Goal: Task Accomplishment & Management: Manage account settings

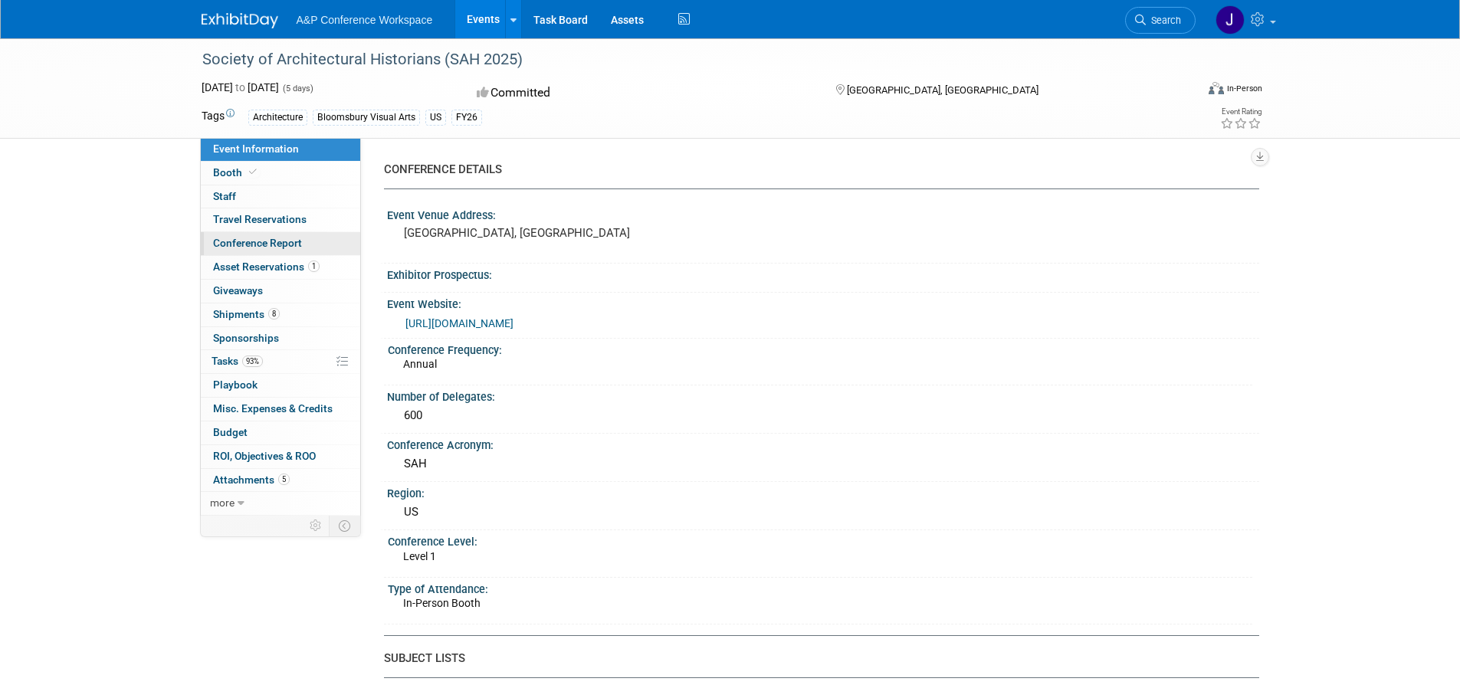
click at [267, 242] on span "Conference Report" at bounding box center [257, 243] width 89 height 12
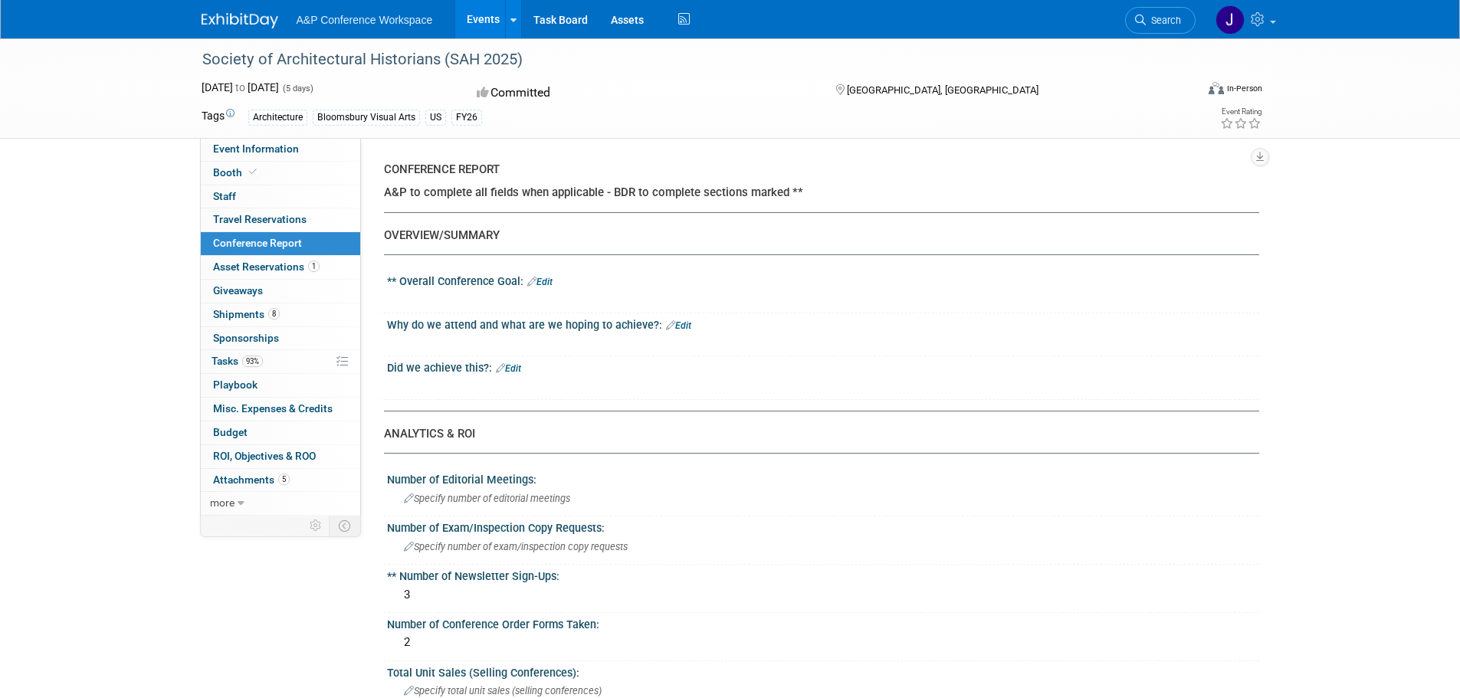
click at [547, 283] on link "Edit" at bounding box center [539, 282] width 25 height 11
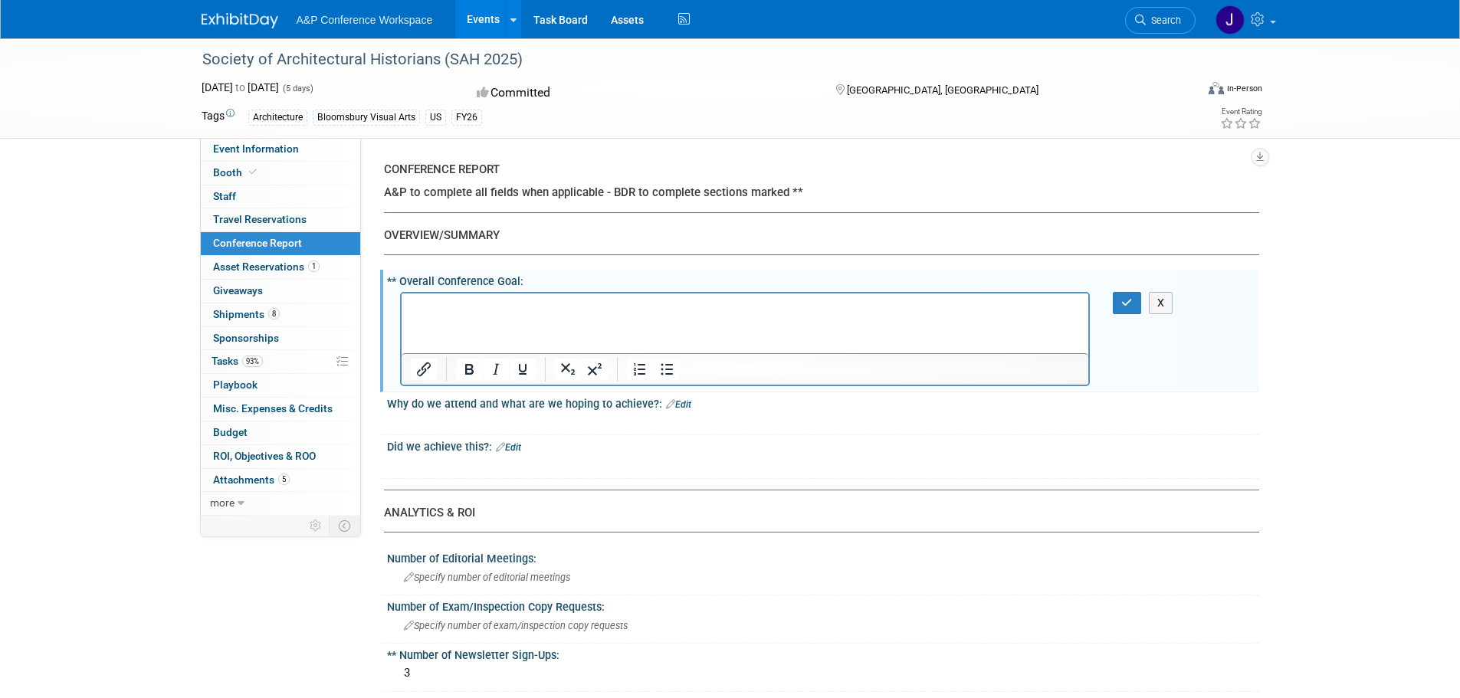
click at [469, 299] on p "Rich Text Area. Press ALT-0 for help." at bounding box center [745, 306] width 670 height 15
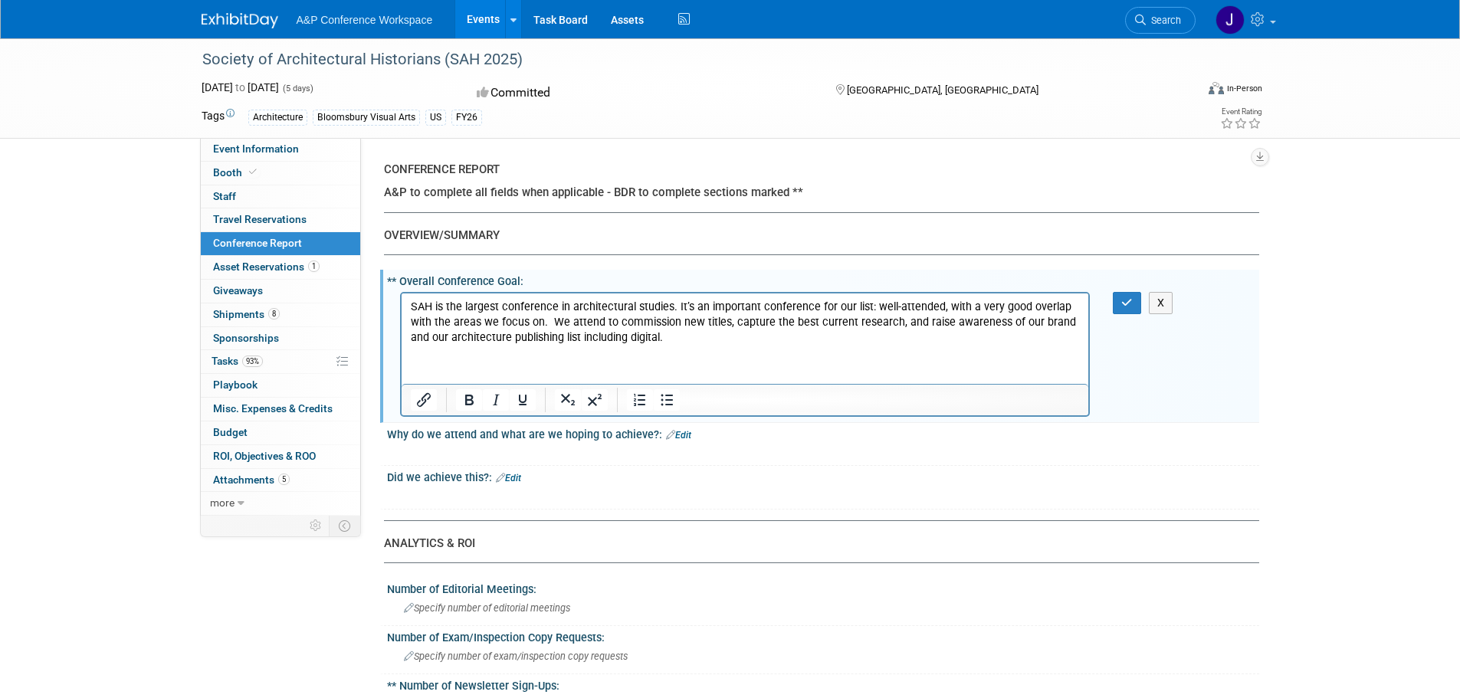
click at [630, 345] on html "SAH is the largest conference in architectural studies. It’s an important confe…" at bounding box center [745, 319] width 688 height 52
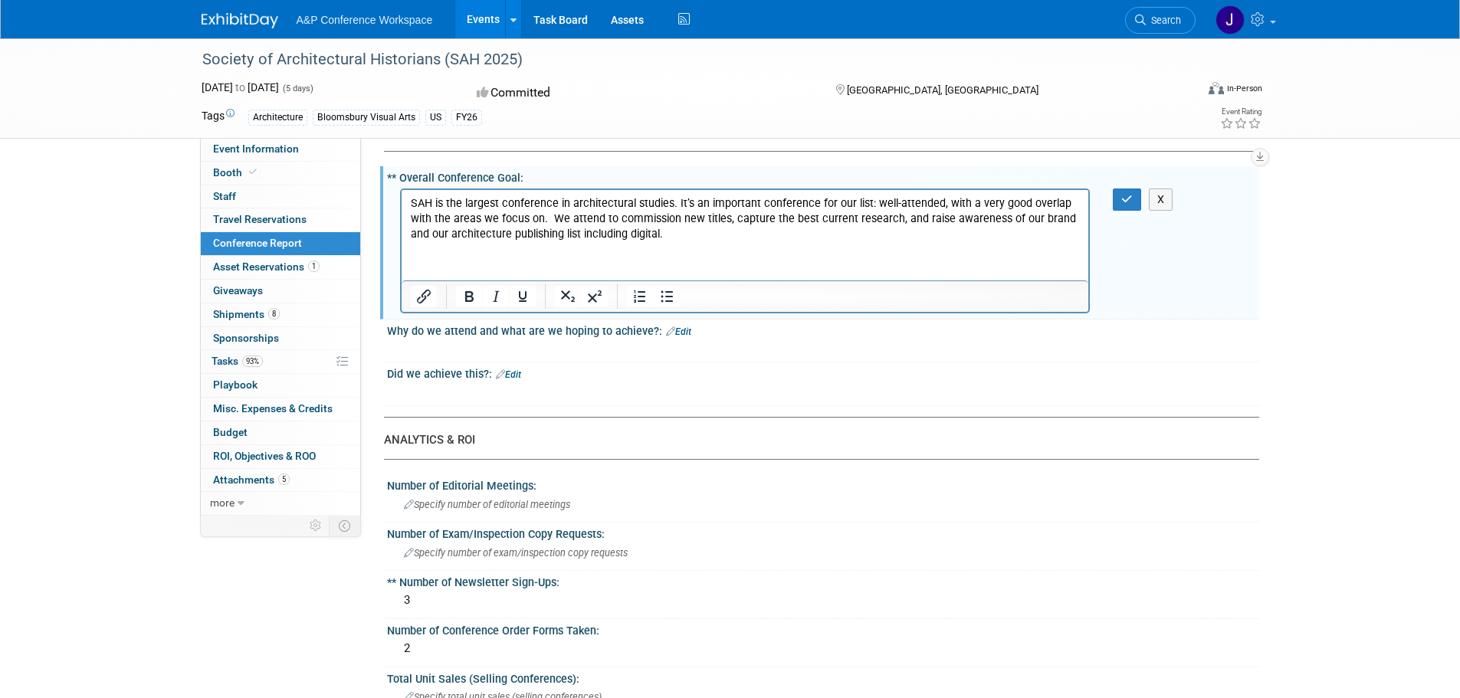
scroll to position [77, 0]
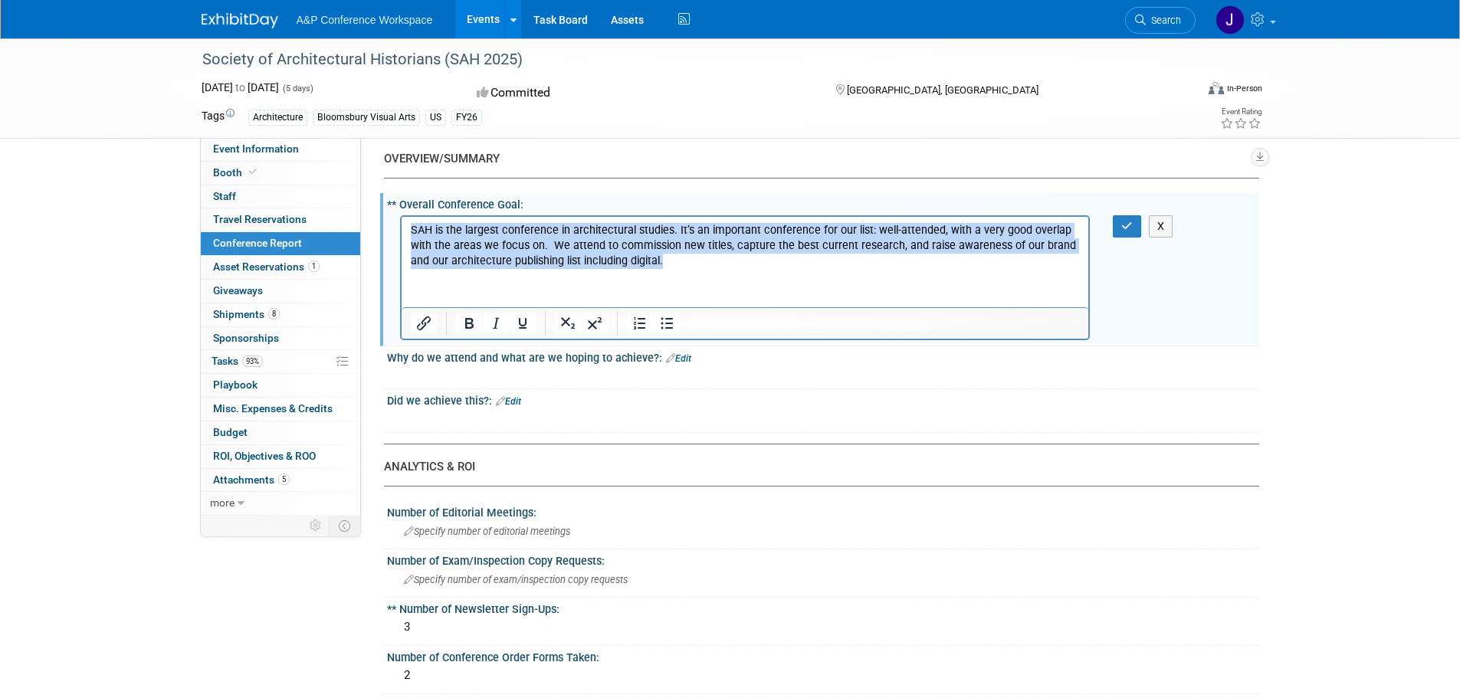
drag, startPoint x: 662, startPoint y: 258, endPoint x: 753, endPoint y: 430, distance: 194.4
click at [401, 216] on html "SAH is the largest conference in architectural studies. It’s an important confe…" at bounding box center [745, 242] width 688 height 52
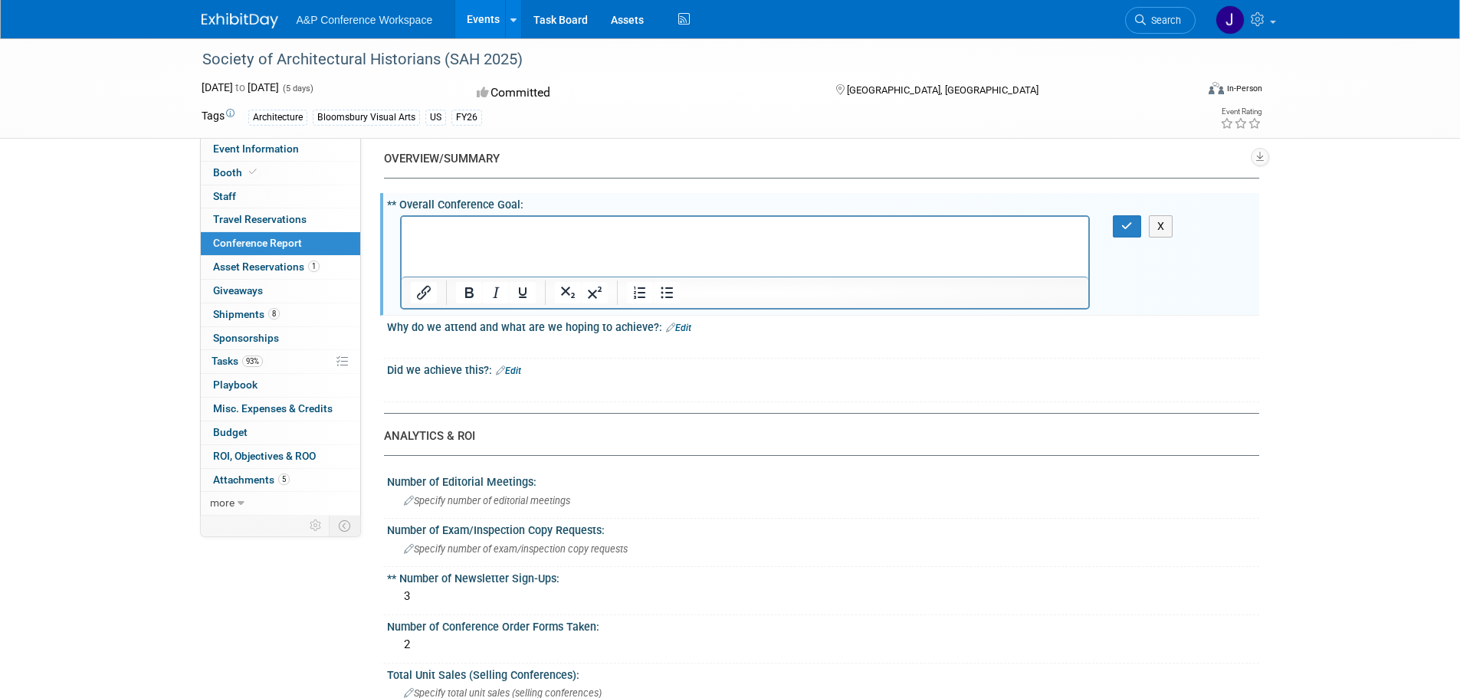
click at [684, 330] on link "Edit" at bounding box center [678, 328] width 25 height 11
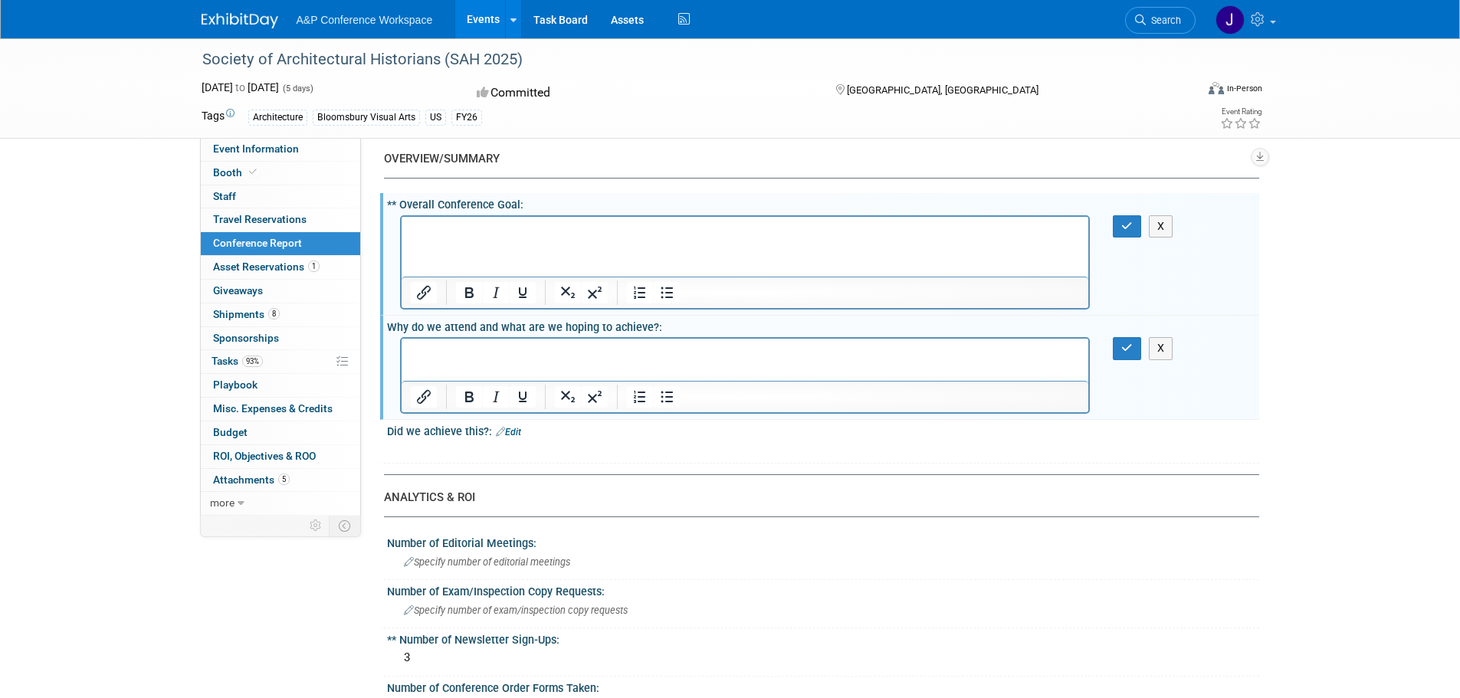
scroll to position [0, 0]
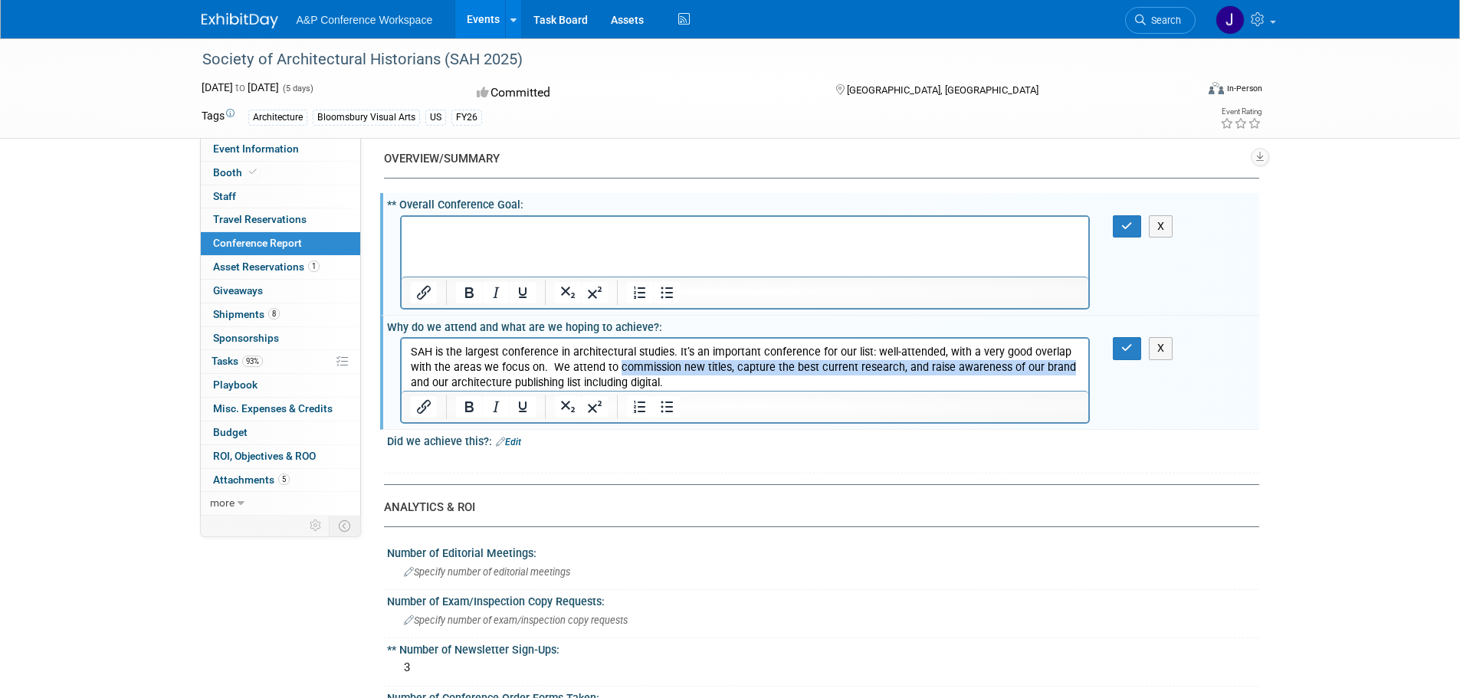
drag, startPoint x: 615, startPoint y: 367, endPoint x: 1055, endPoint y: 366, distance: 440.7
click at [1055, 366] on p "SAH is the largest conference in architectural studies. It’s an important confe…" at bounding box center [745, 368] width 670 height 46
copy p "commission new titles, capture the best current research, and raise awareness o…"
click at [471, 235] on p "Rich Text Area. Press ALT-0 for help." at bounding box center [745, 229] width 670 height 15
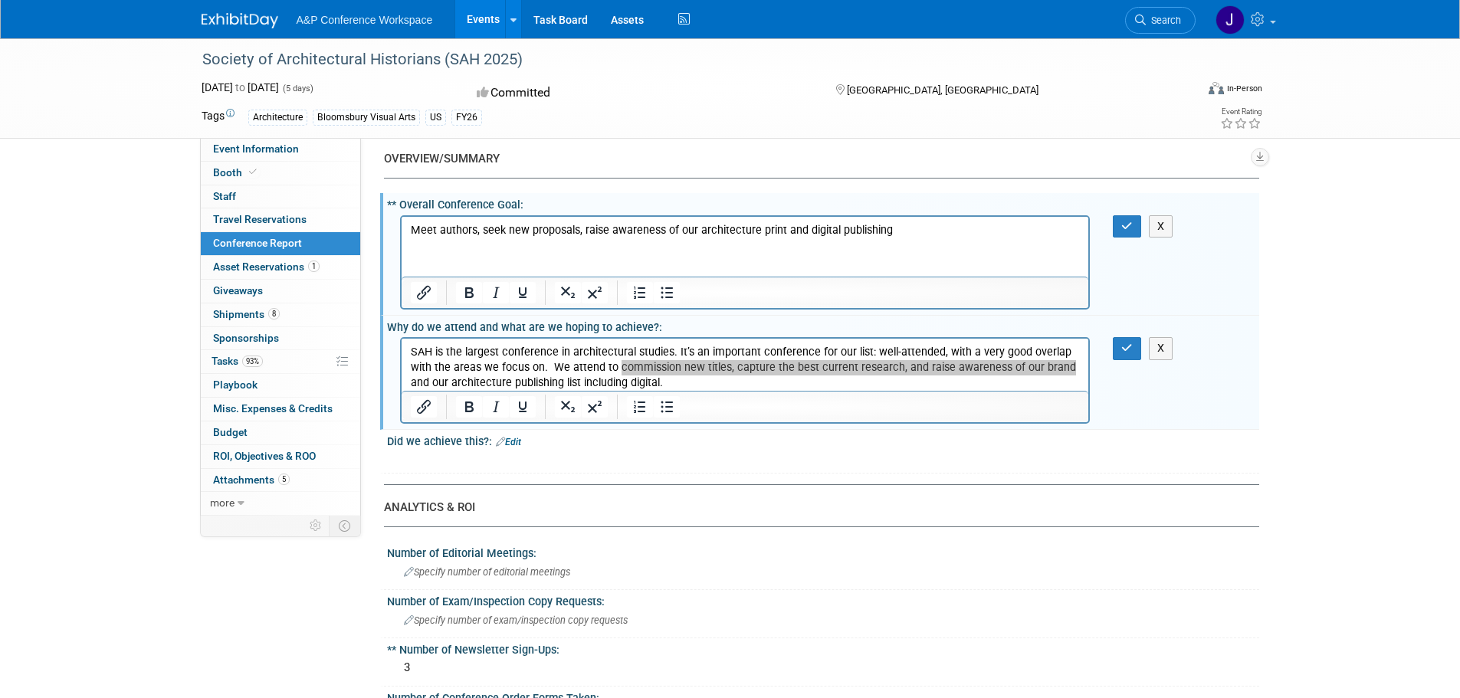
click at [902, 234] on p "Meet authors, seek new proposals, raise awareness of our architecture print and…" at bounding box center [745, 229] width 670 height 15
click at [510, 461] on div at bounding box center [745, 459] width 691 height 15
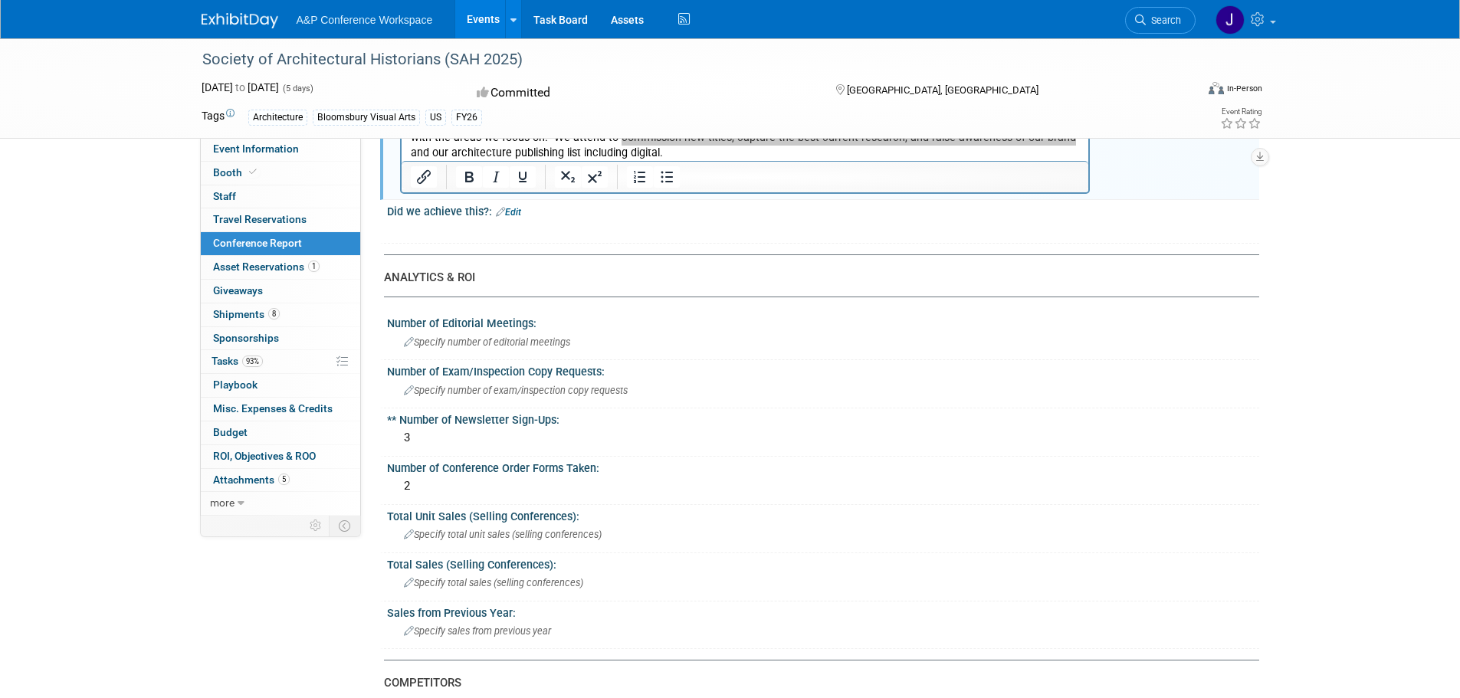
scroll to position [153, 0]
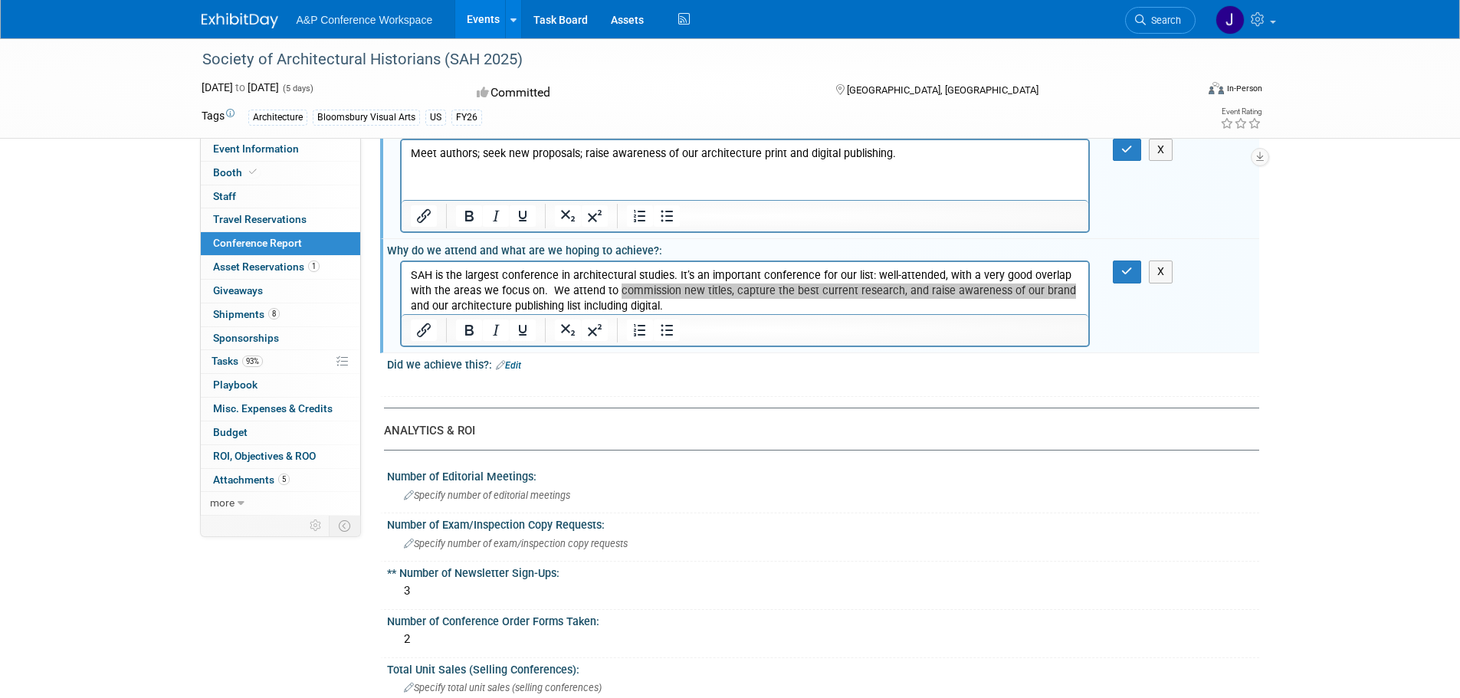
click at [523, 363] on div "Did we achieve this?: Edit" at bounding box center [823, 363] width 872 height 20
click at [511, 366] on link "Edit" at bounding box center [508, 365] width 25 height 11
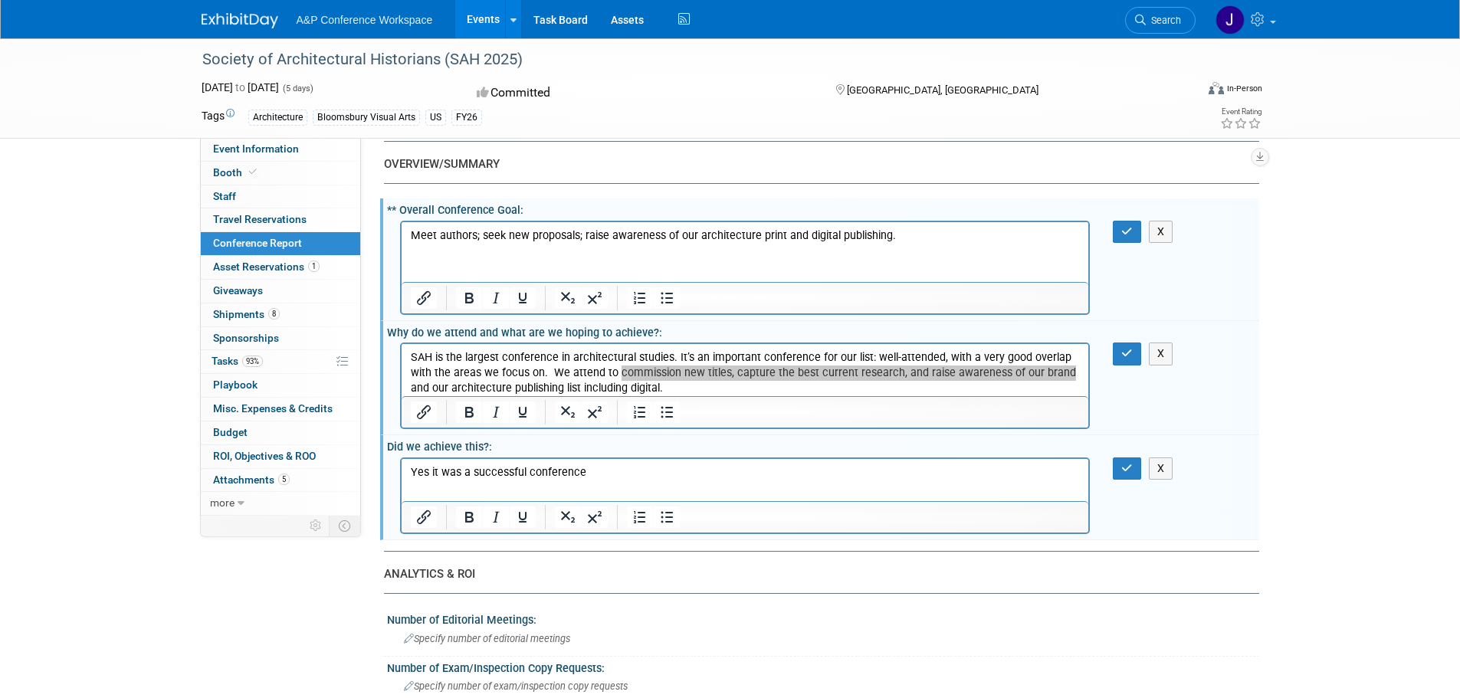
scroll to position [0, 0]
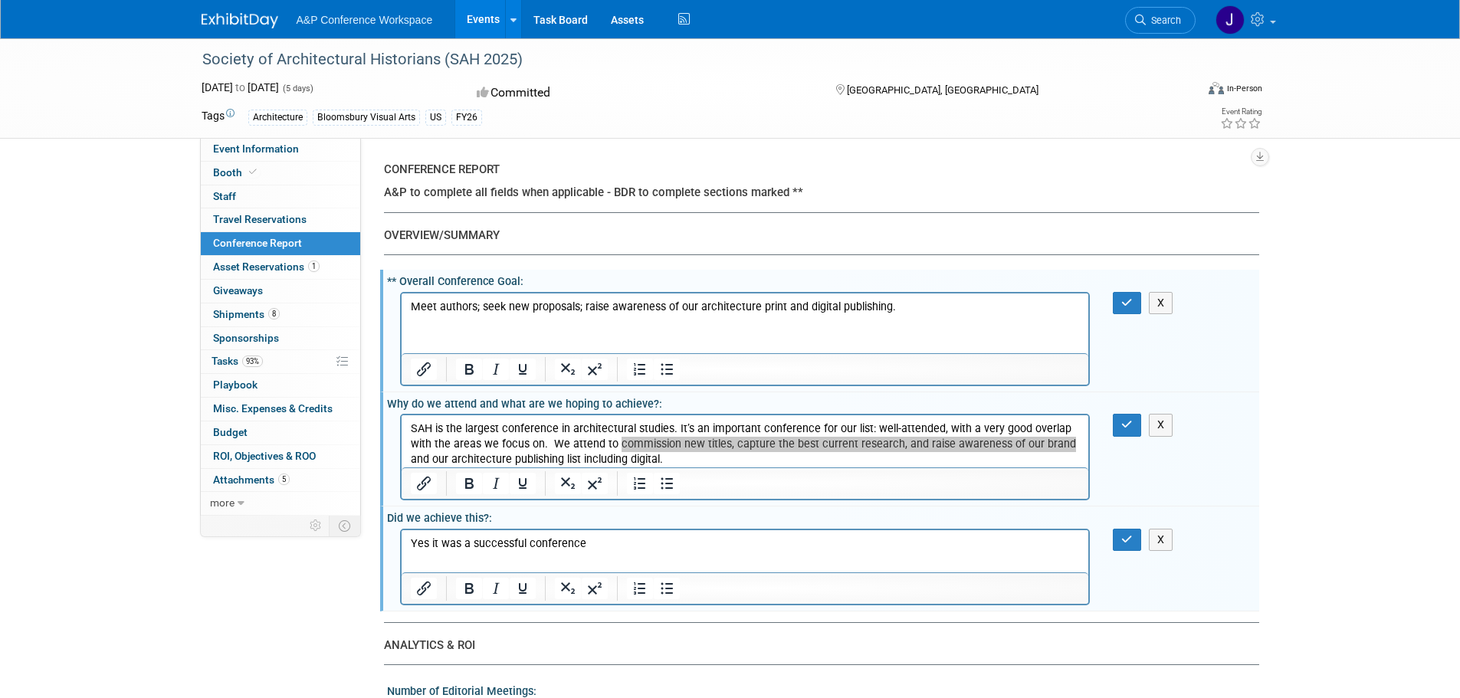
click at [895, 304] on p "Meet authors; seek new proposals; raise awareness of our architecture print and…" at bounding box center [745, 306] width 670 height 15
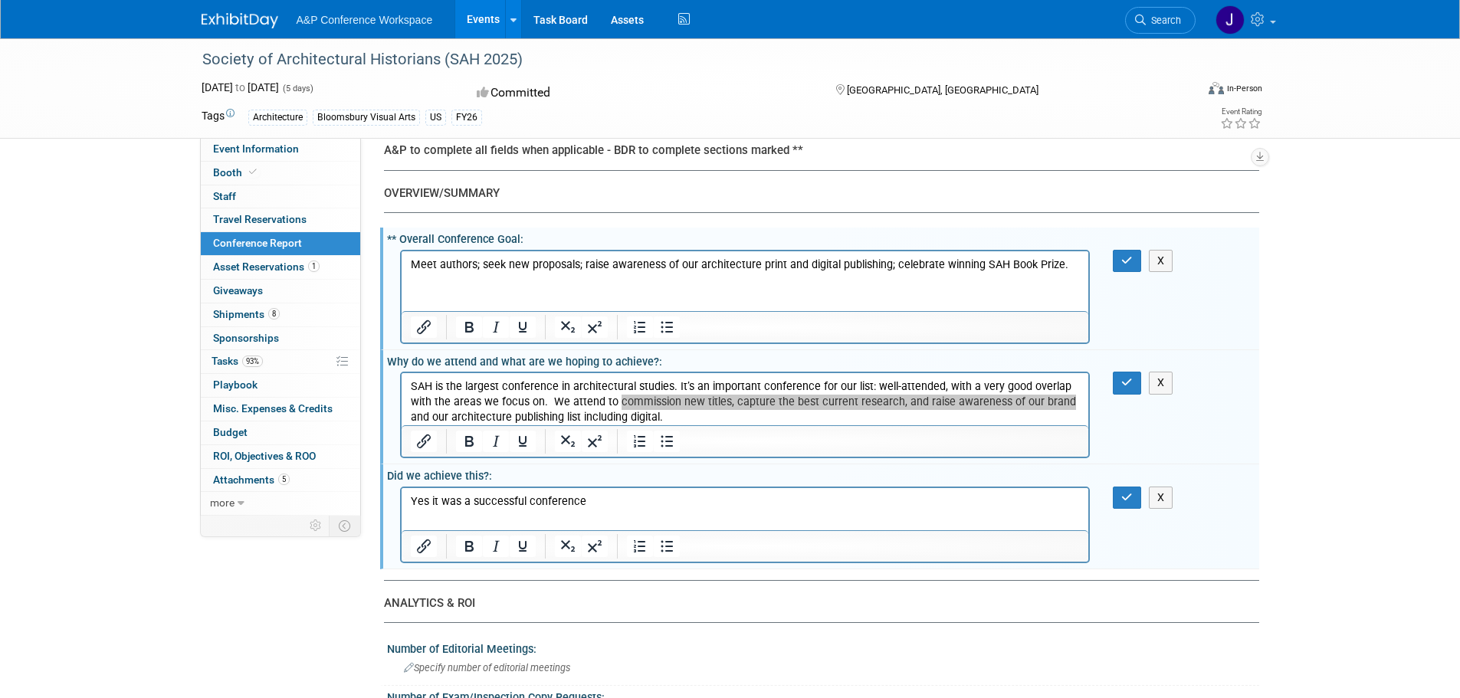
scroll to position [77, 0]
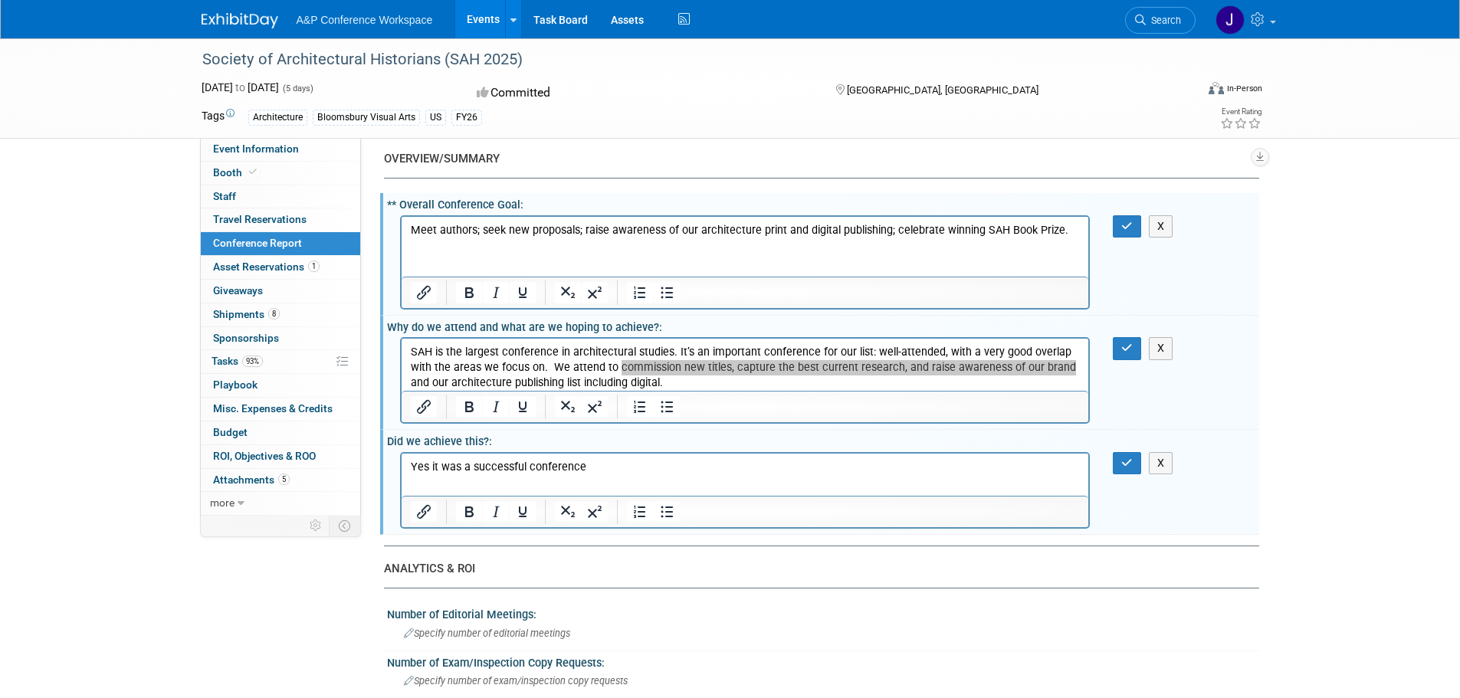
click at [602, 468] on p "Yes it was a successful conference" at bounding box center [745, 466] width 670 height 15
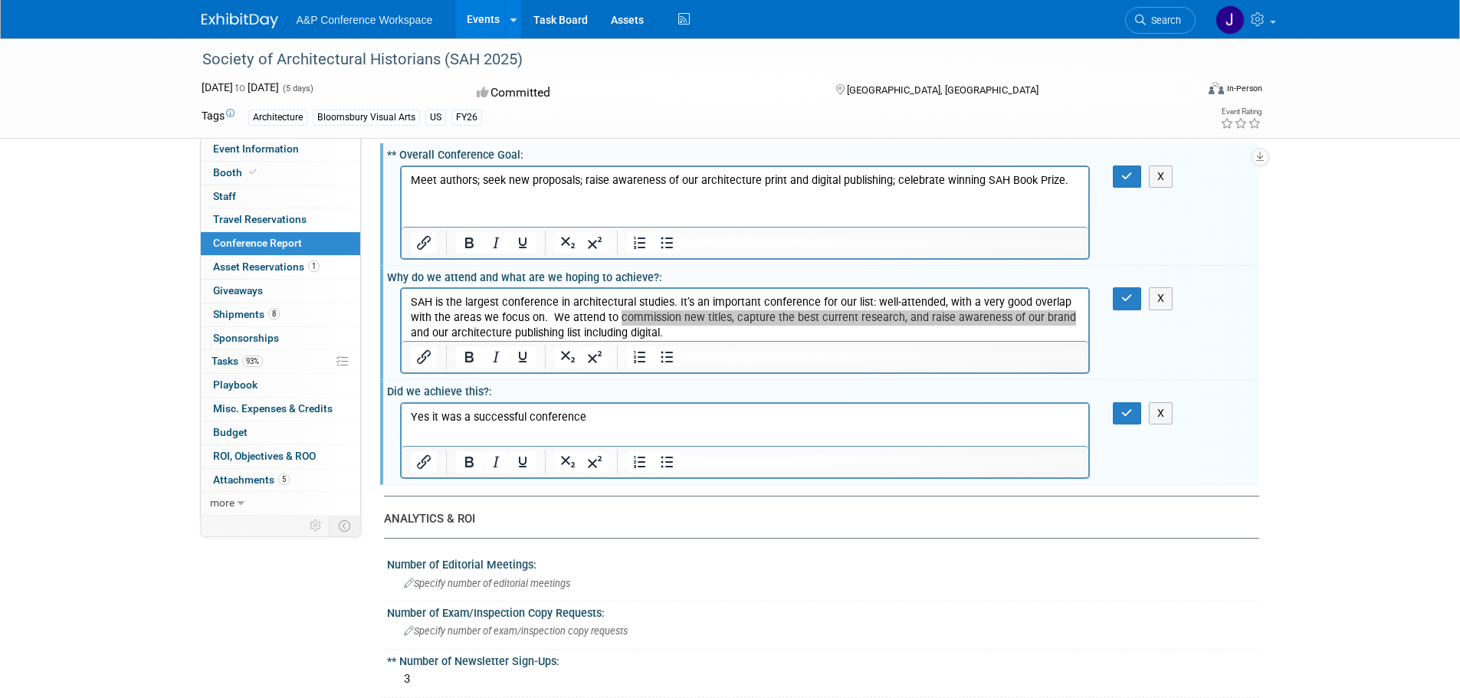
scroll to position [383, 0]
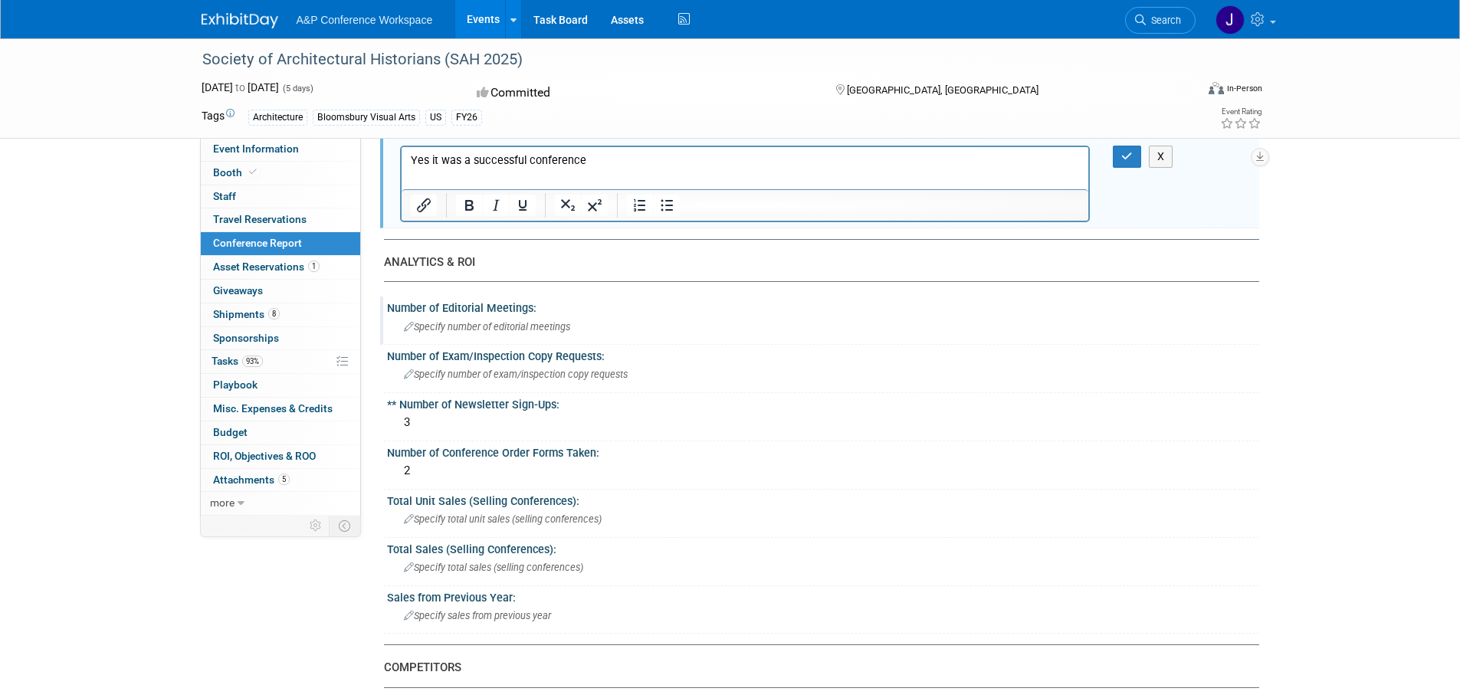
click at [501, 326] on span "Specify number of editorial meetings" at bounding box center [487, 326] width 166 height 11
